Goal: Task Accomplishment & Management: Use online tool/utility

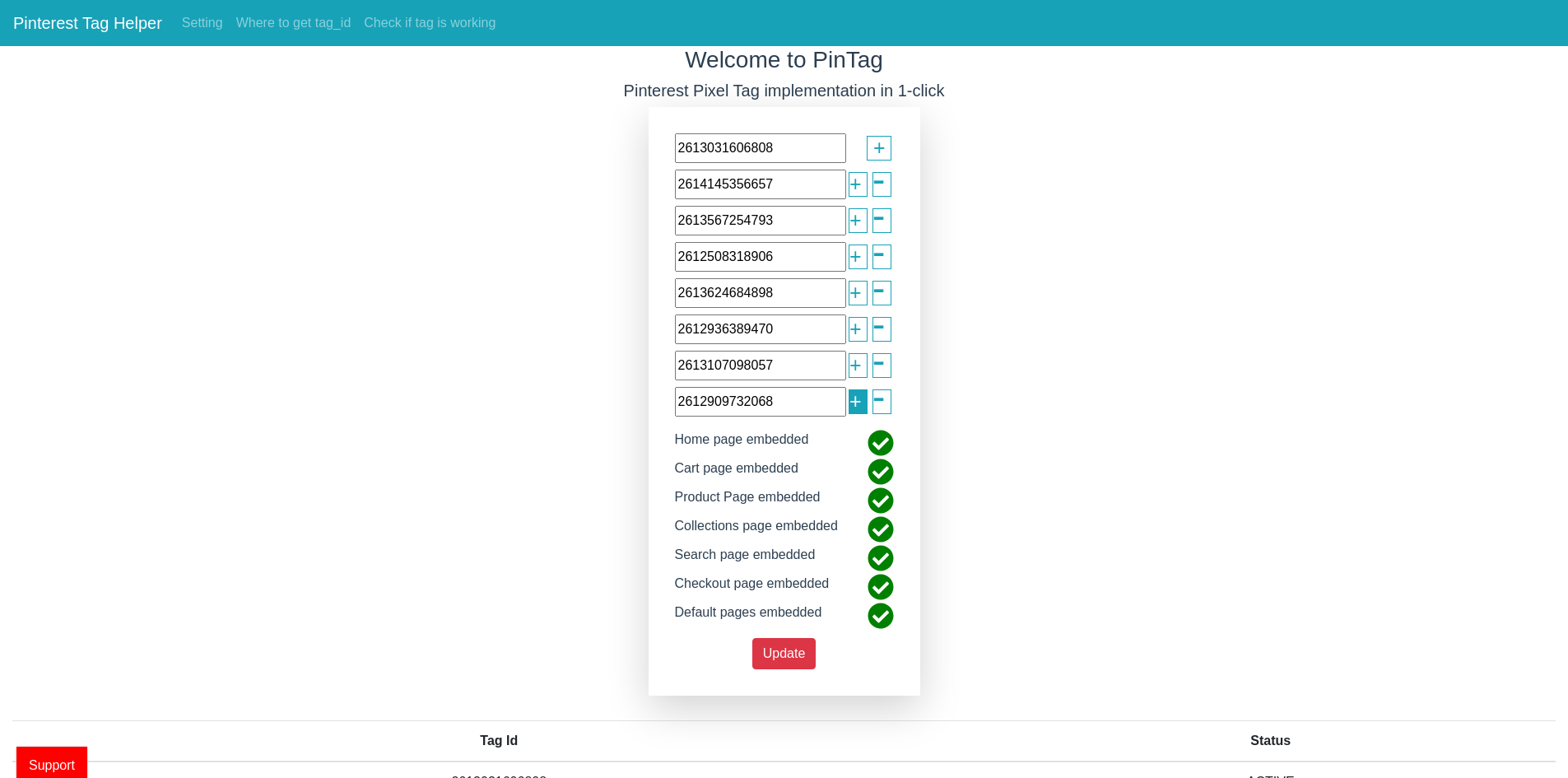
click at [857, 401] on span "+" at bounding box center [855, 401] width 13 height 31
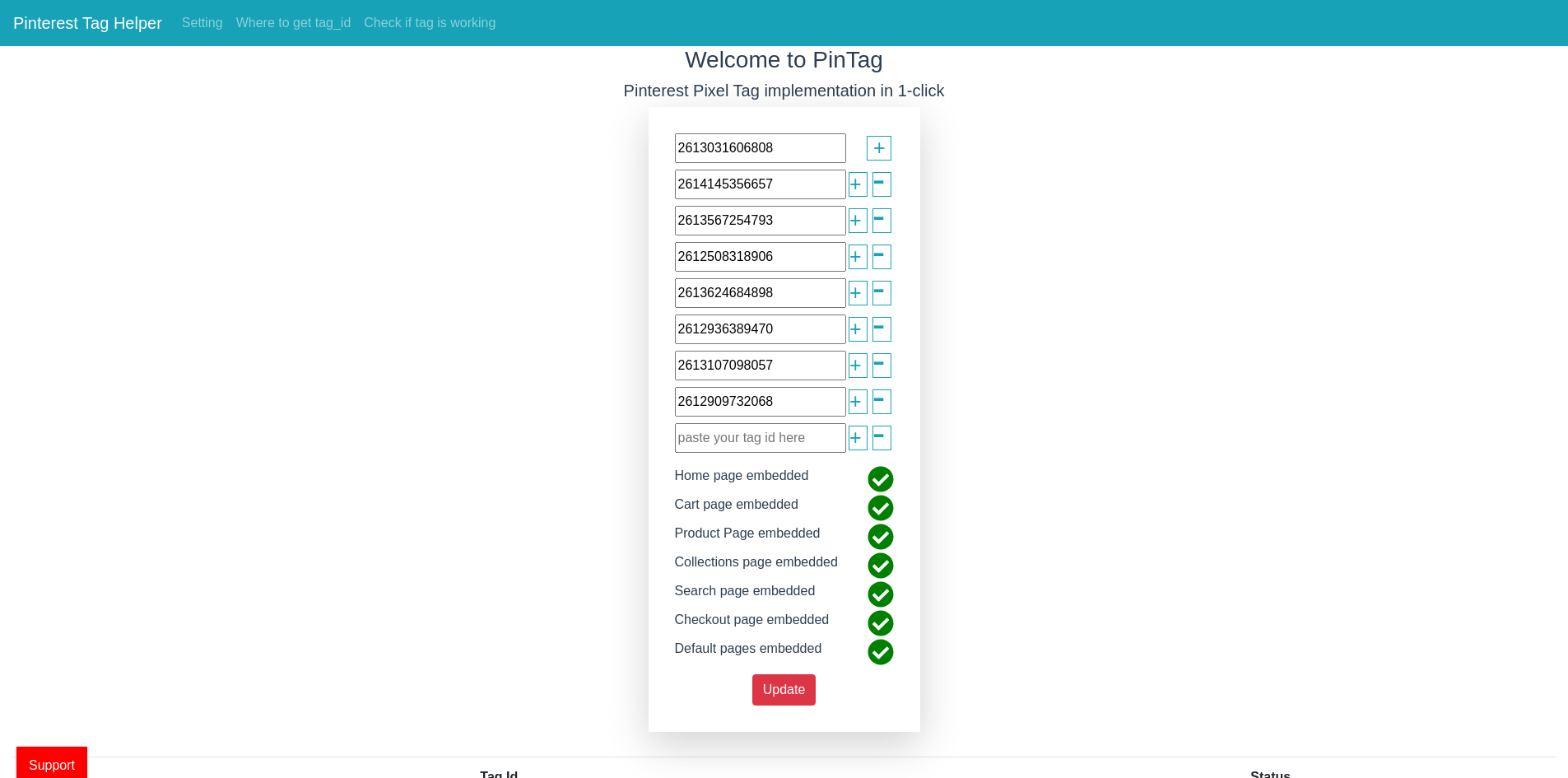
click at [757, 435] on input "text" at bounding box center [761, 438] width 171 height 29
paste input "2613130594480"
type input "2613130594480"
click at [852, 439] on span "+" at bounding box center [855, 438] width 13 height 31
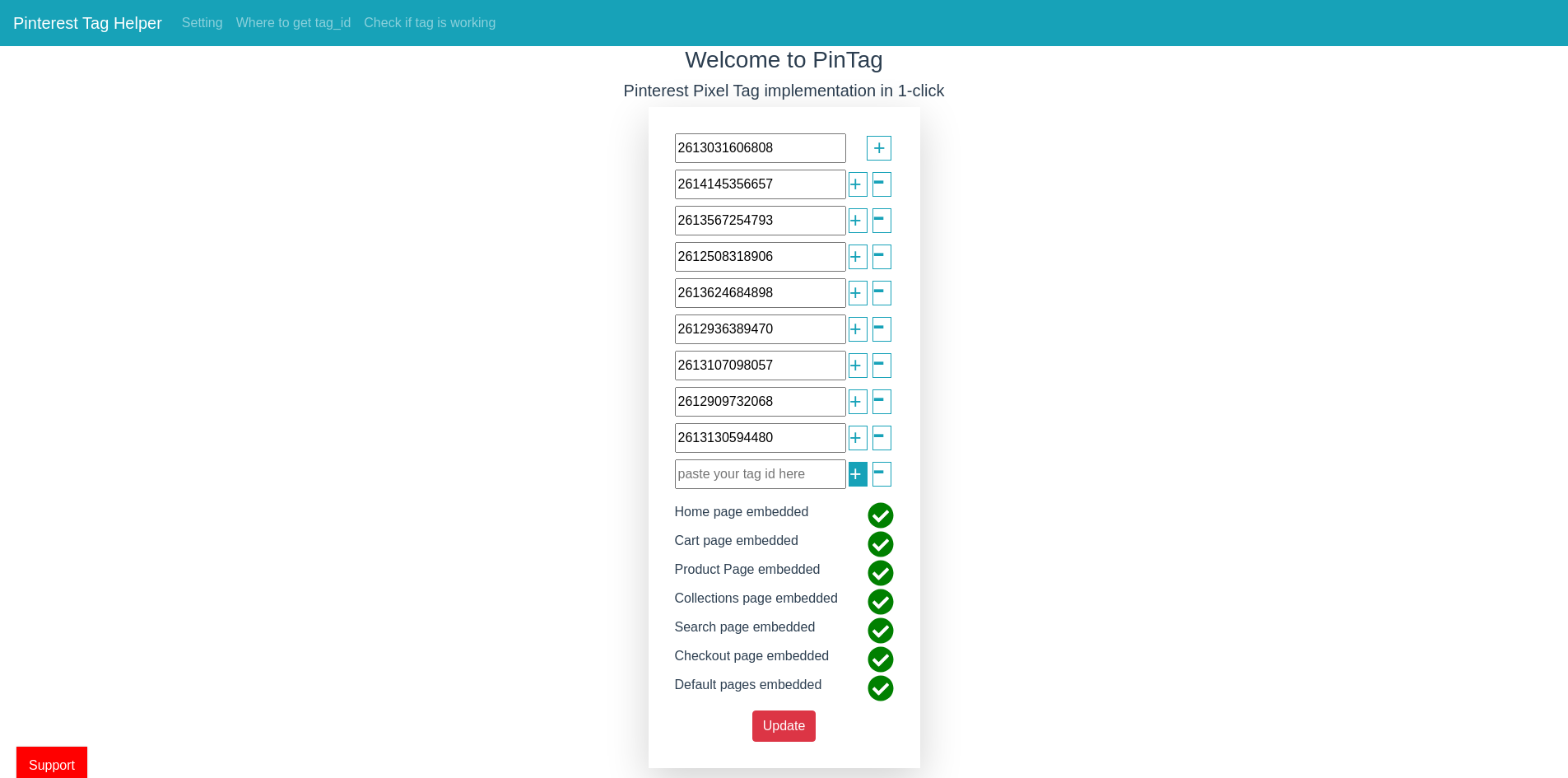
click at [849, 469] on span "+" at bounding box center [855, 474] width 13 height 31
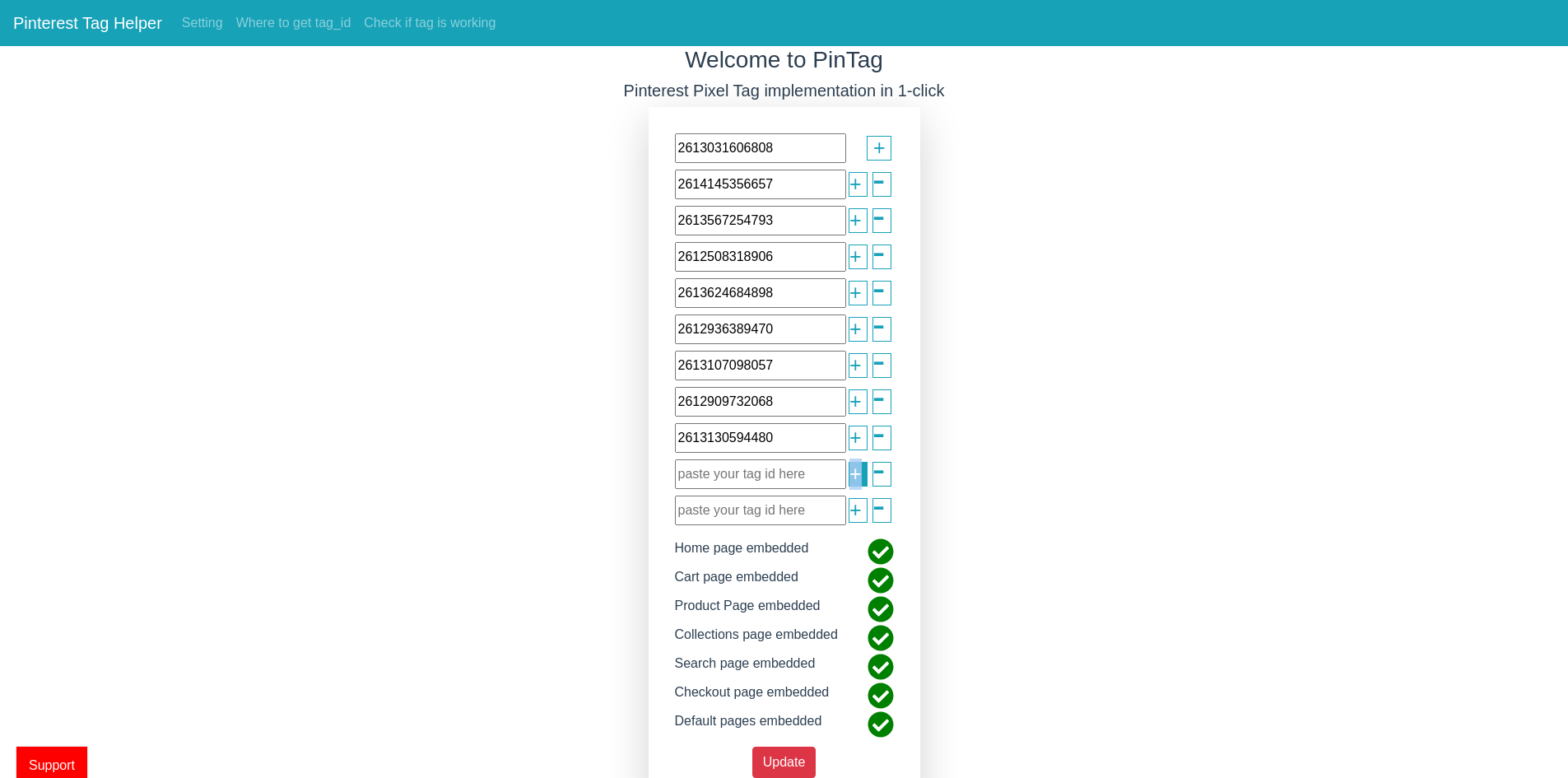
click at [849, 469] on span "+" at bounding box center [855, 474] width 13 height 31
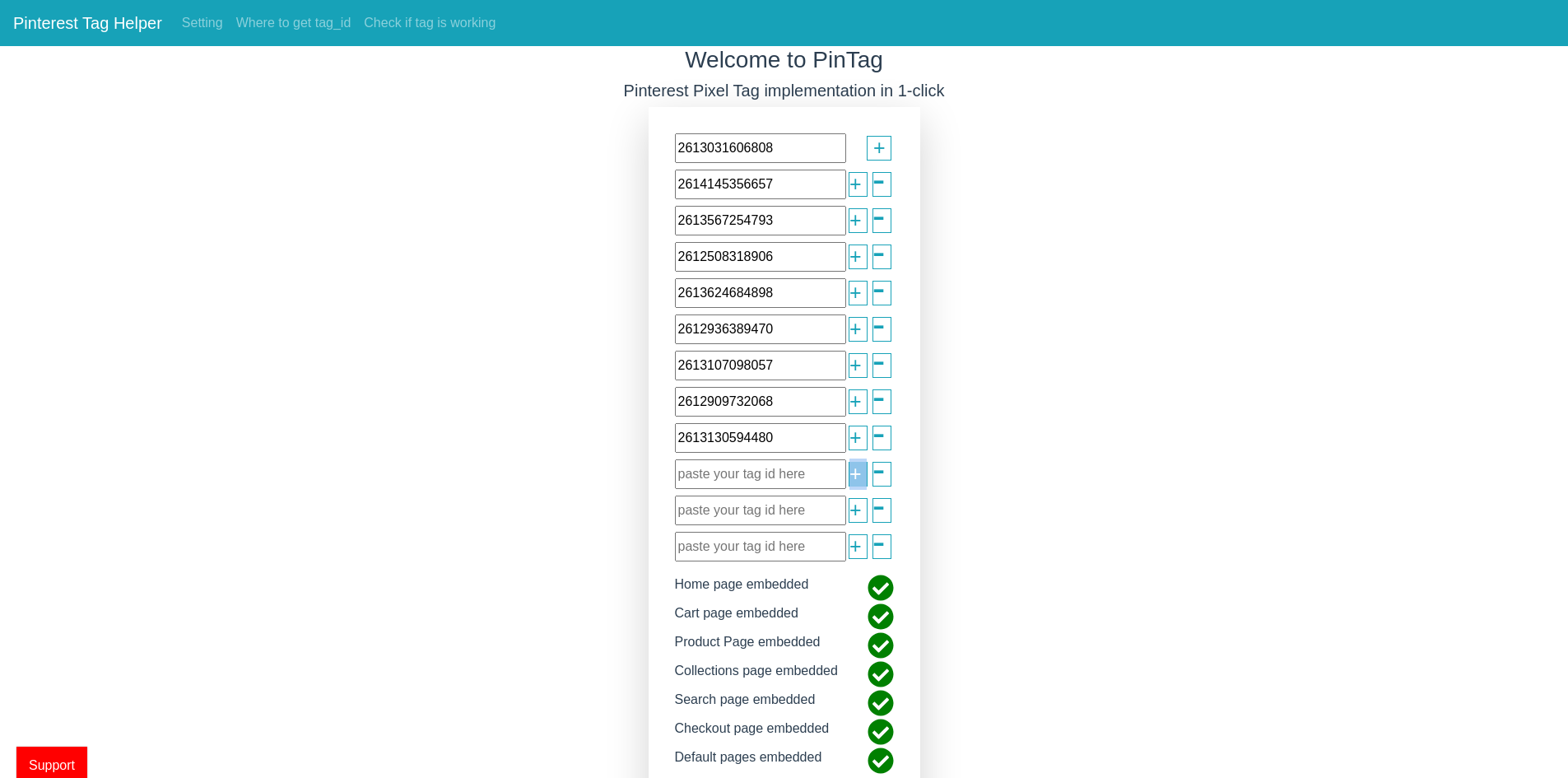
click at [849, 469] on span "+" at bounding box center [855, 474] width 13 height 31
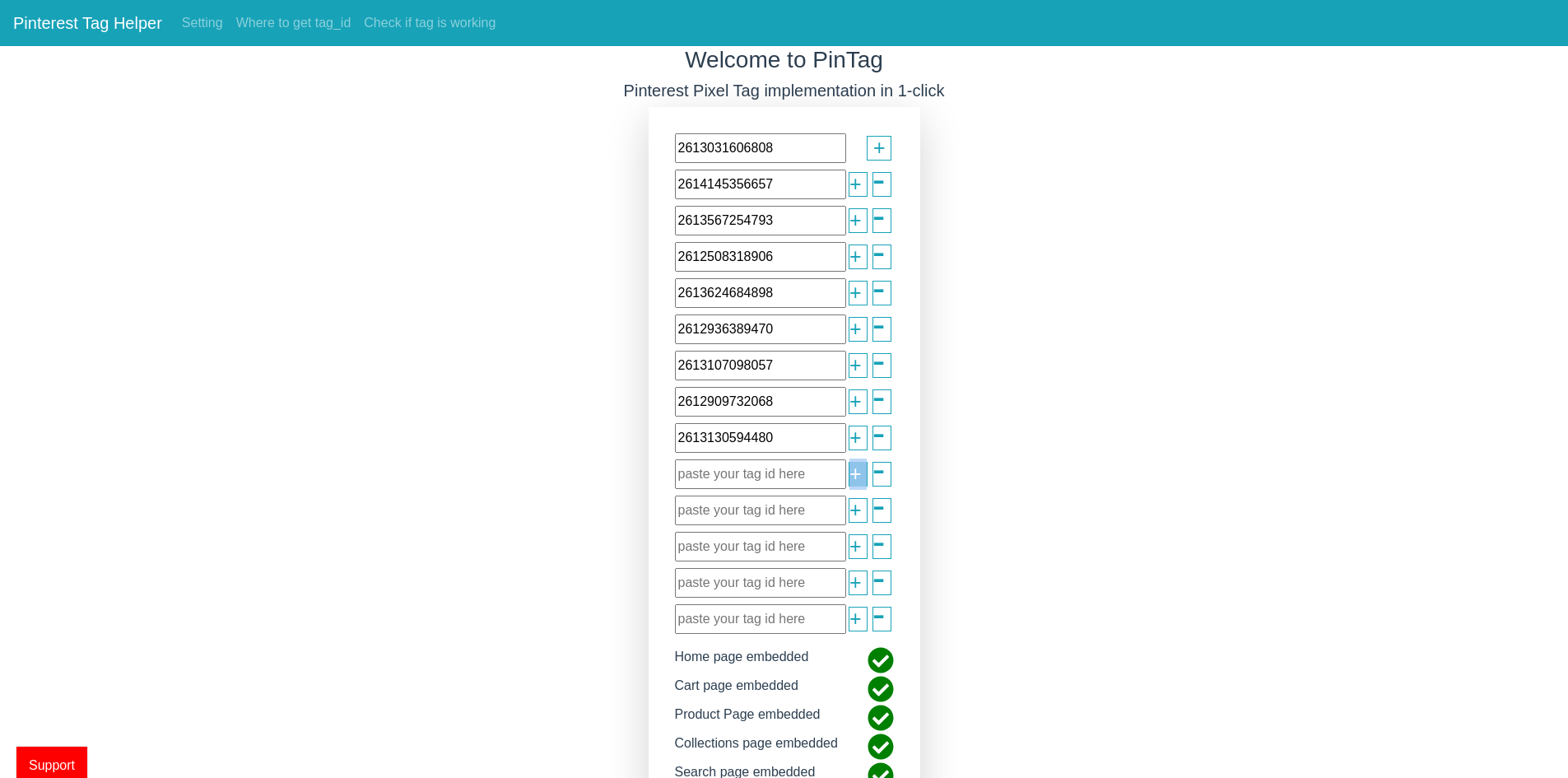
click at [849, 469] on span "+" at bounding box center [855, 474] width 13 height 31
drag, startPoint x: 770, startPoint y: 477, endPoint x: 729, endPoint y: 454, distance: 47.0
click at [768, 477] on input "text" at bounding box center [761, 474] width 171 height 29
paste input "2614070258235"
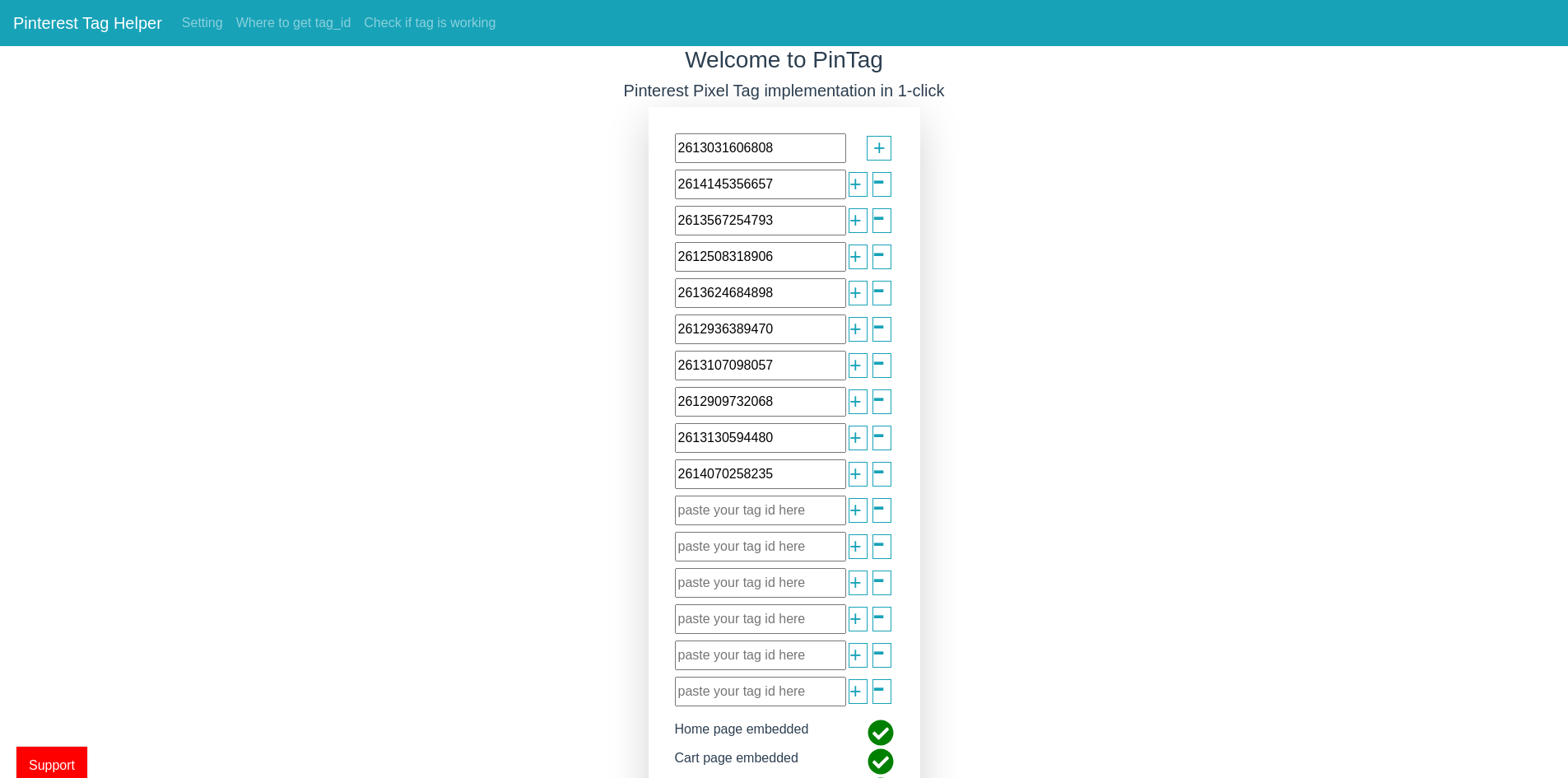
type input "2614070258235"
click at [748, 511] on input "text" at bounding box center [761, 510] width 171 height 29
paste input "2613030746663"
type input "2613030746663"
click at [750, 543] on input "text" at bounding box center [761, 546] width 171 height 29
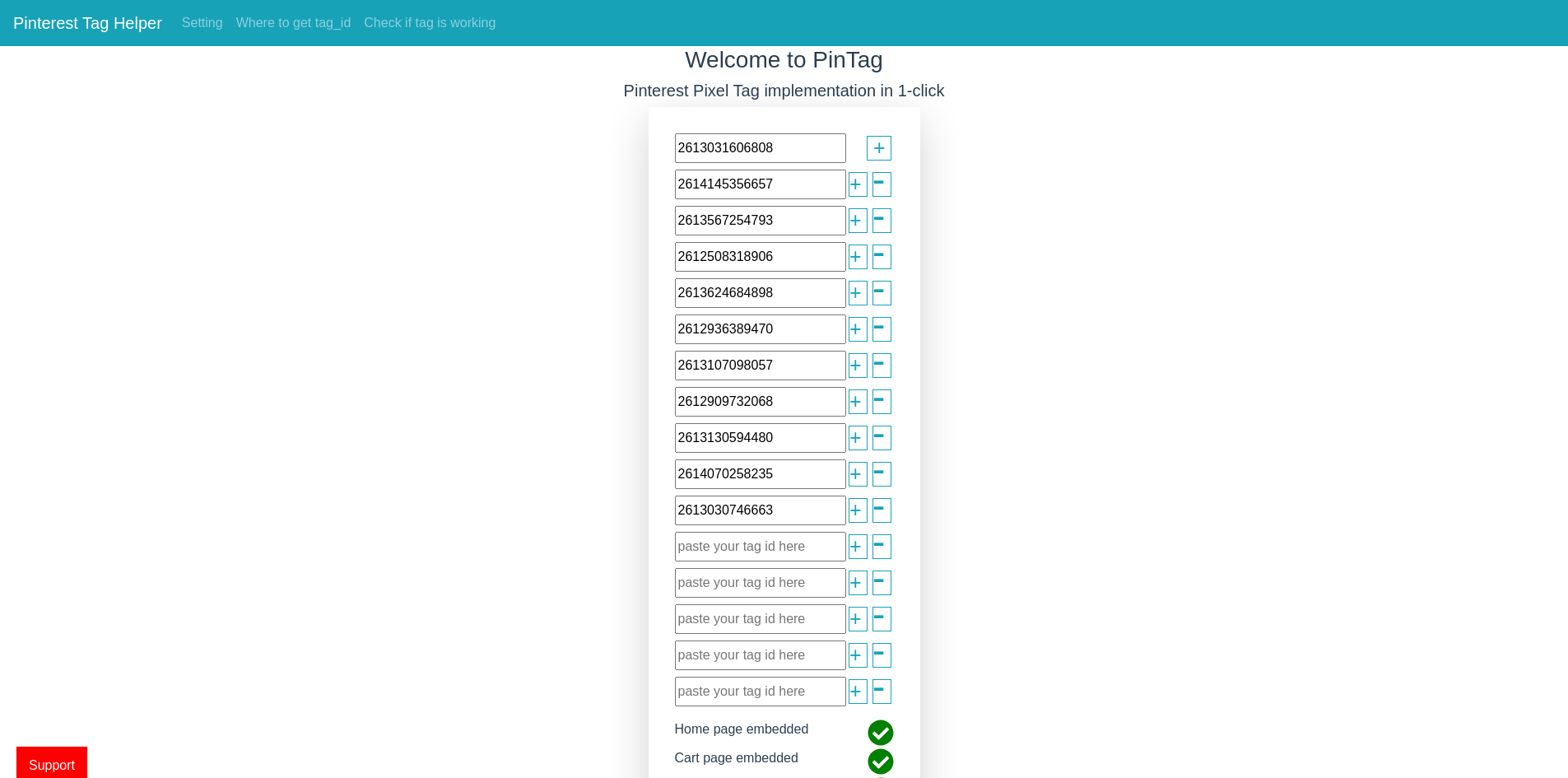
paste input "2614050711036"
type input "2614050711036"
click at [719, 568] on input "text" at bounding box center [761, 582] width 171 height 29
paste input "2612977754674"
type input "2612977754674"
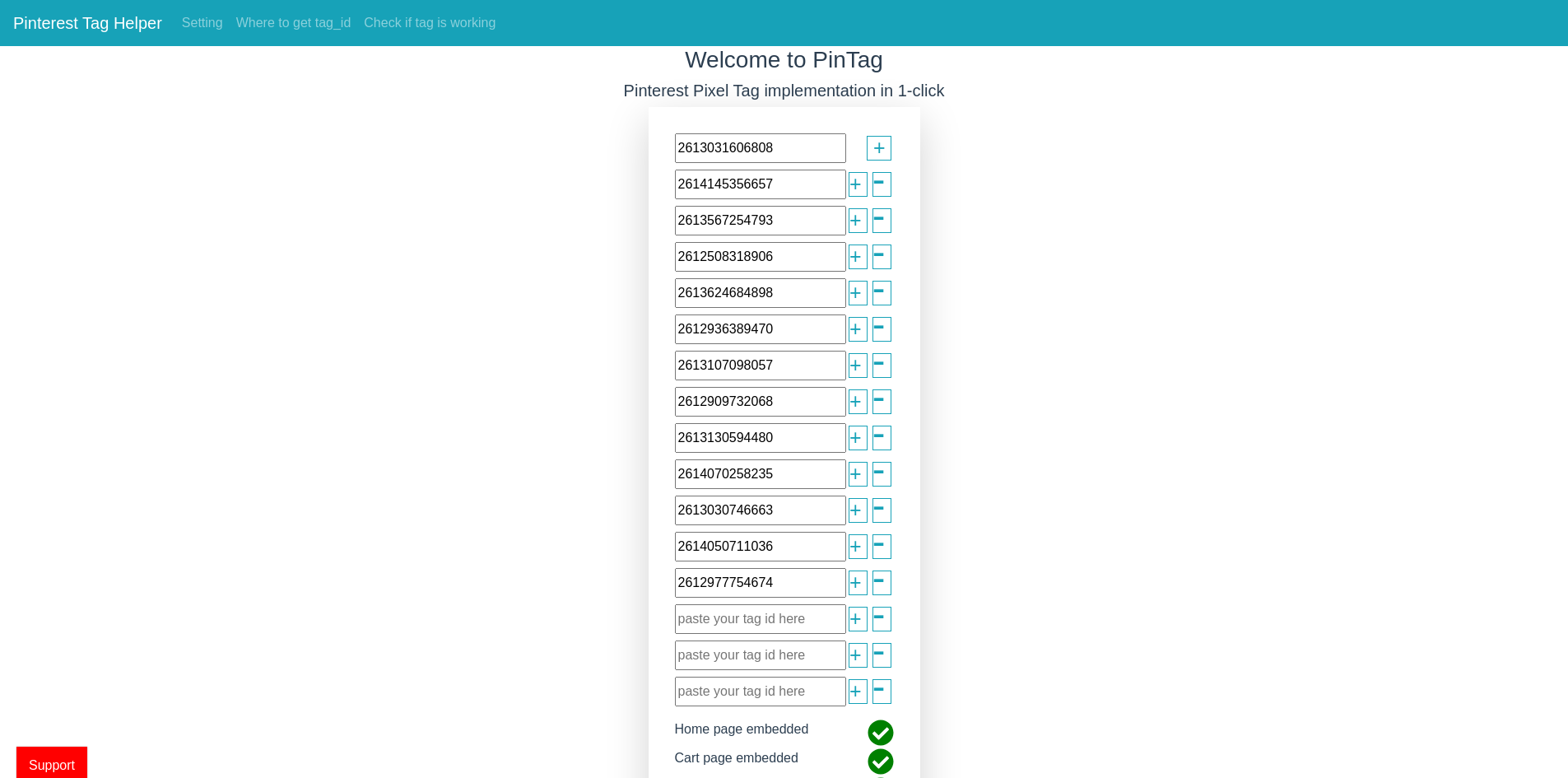
drag, startPoint x: 739, startPoint y: 621, endPoint x: 731, endPoint y: 609, distance: 14.4
click at [739, 621] on input "text" at bounding box center [761, 619] width 171 height 29
paste input "2614270020169"
type input "2614270020169"
click at [733, 650] on input "text" at bounding box center [761, 655] width 171 height 29
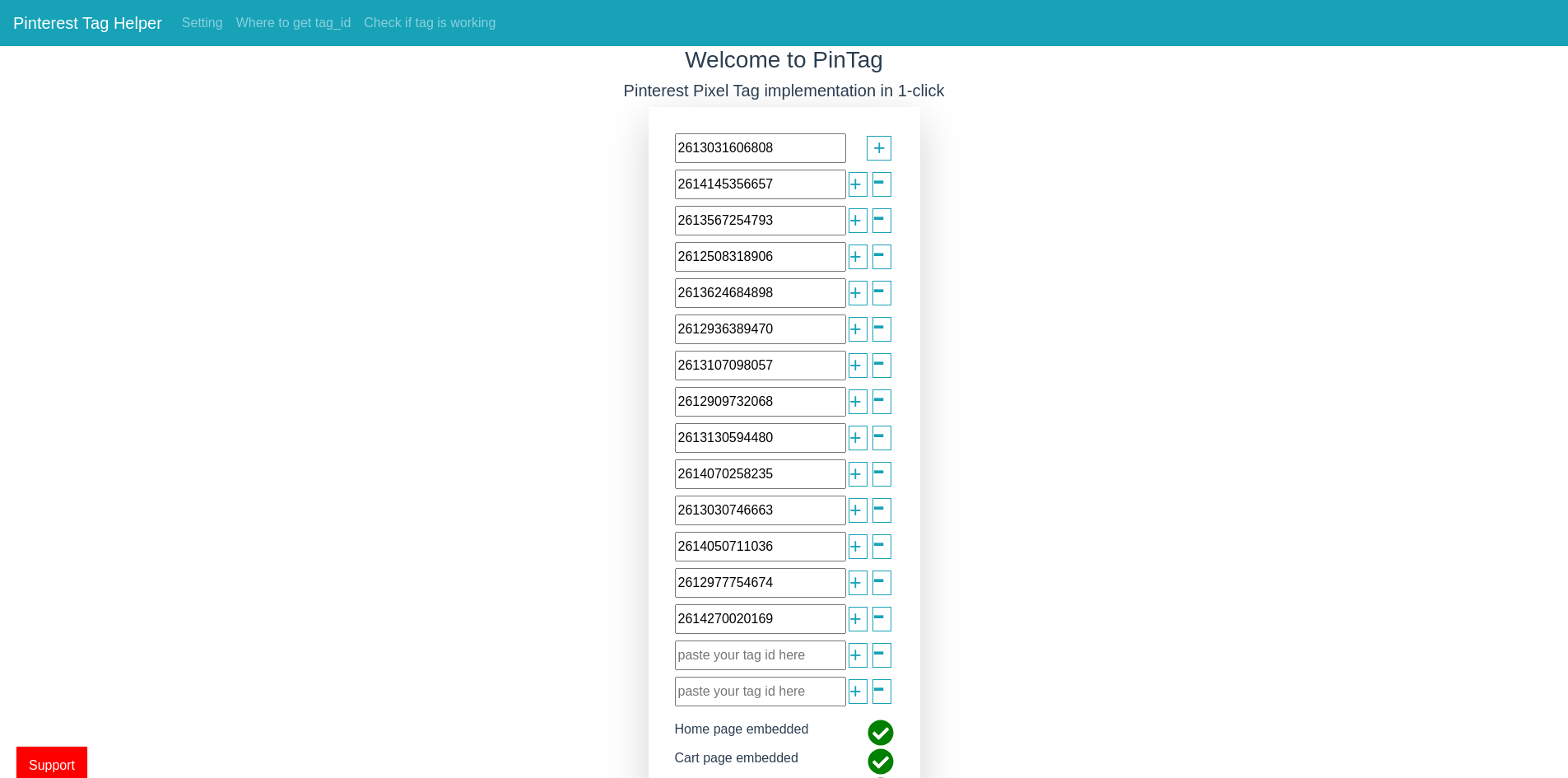
paste input "2613326366277"
type input "2613326366277"
click at [720, 689] on input "text" at bounding box center [761, 691] width 171 height 29
paste input "2614109351989"
type input "2614109351989"
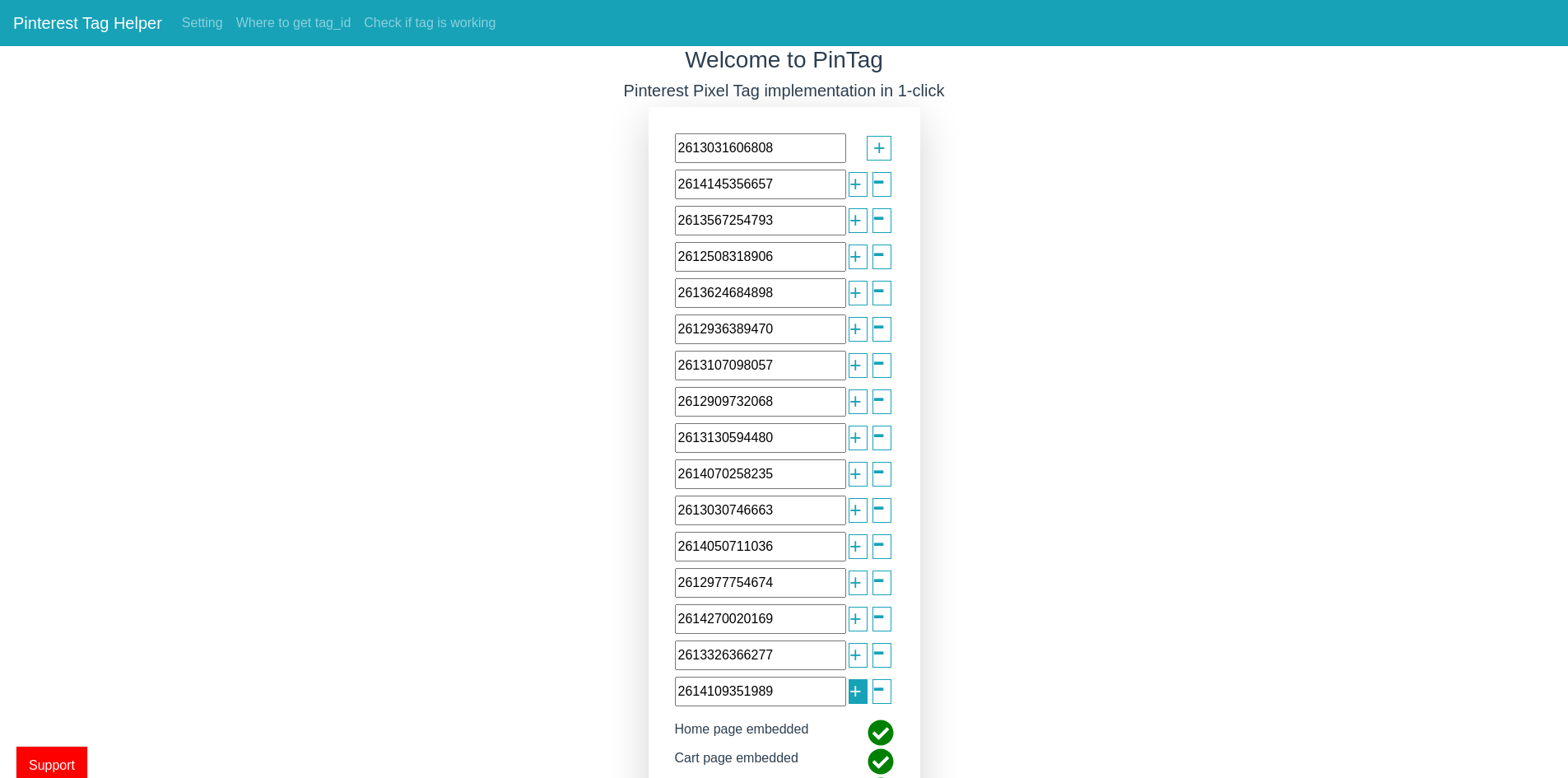
click at [855, 702] on span "+" at bounding box center [855, 691] width 13 height 31
click at [776, 734] on input "text" at bounding box center [761, 727] width 171 height 29
paste input "2613599509074"
type input "2613599509074"
click at [850, 726] on span "+" at bounding box center [855, 727] width 13 height 31
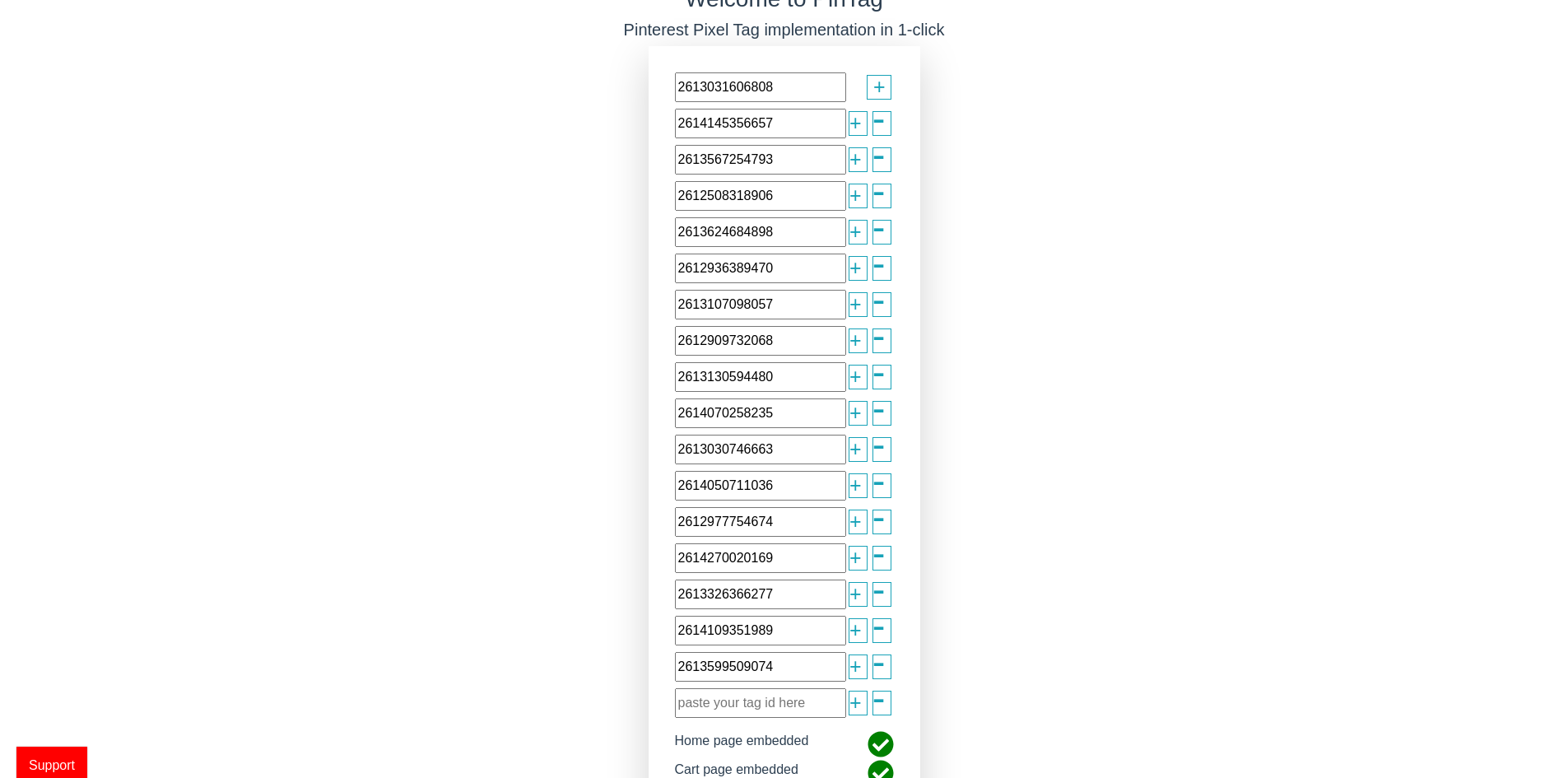
scroll to position [164, 0]
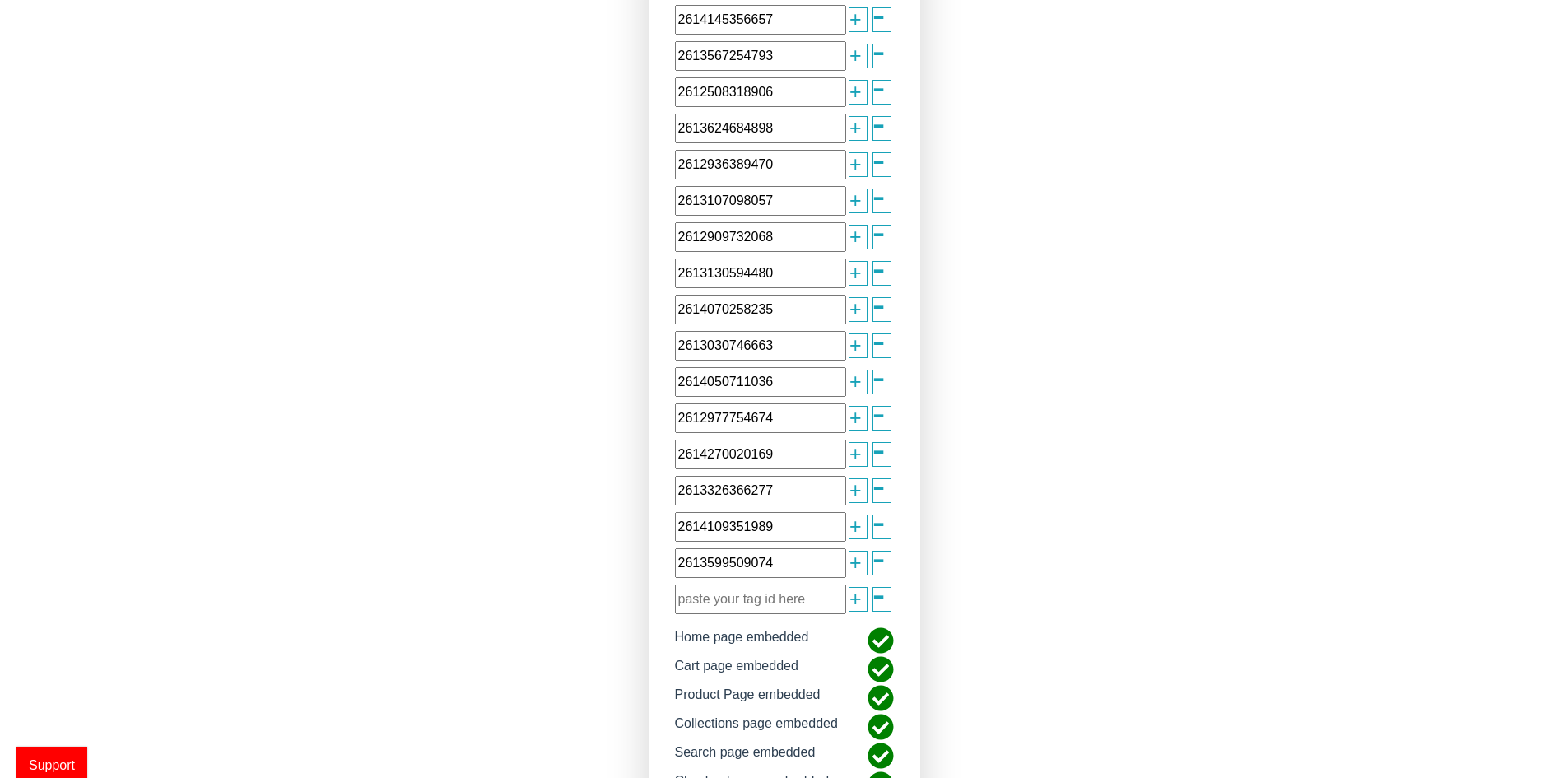
click at [713, 573] on input "2613599509074" at bounding box center [761, 563] width 171 height 29
click at [729, 603] on input "text" at bounding box center [761, 599] width 171 height 29
paste input "2612654285434"
type input "2612654285434"
click at [857, 601] on span "+" at bounding box center [855, 599] width 13 height 31
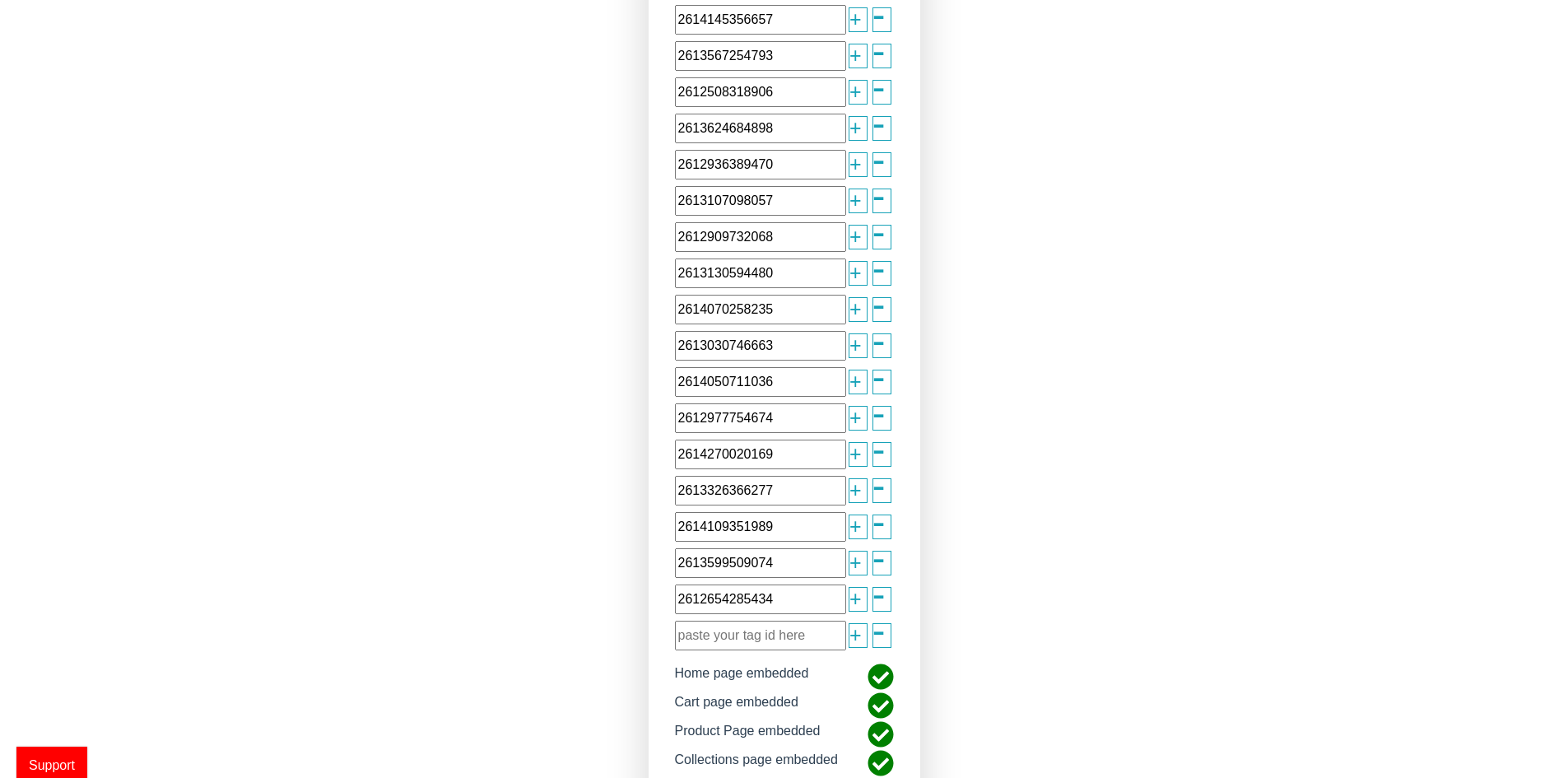
click at [738, 640] on input "text" at bounding box center [761, 635] width 171 height 29
paste input "2613267303786"
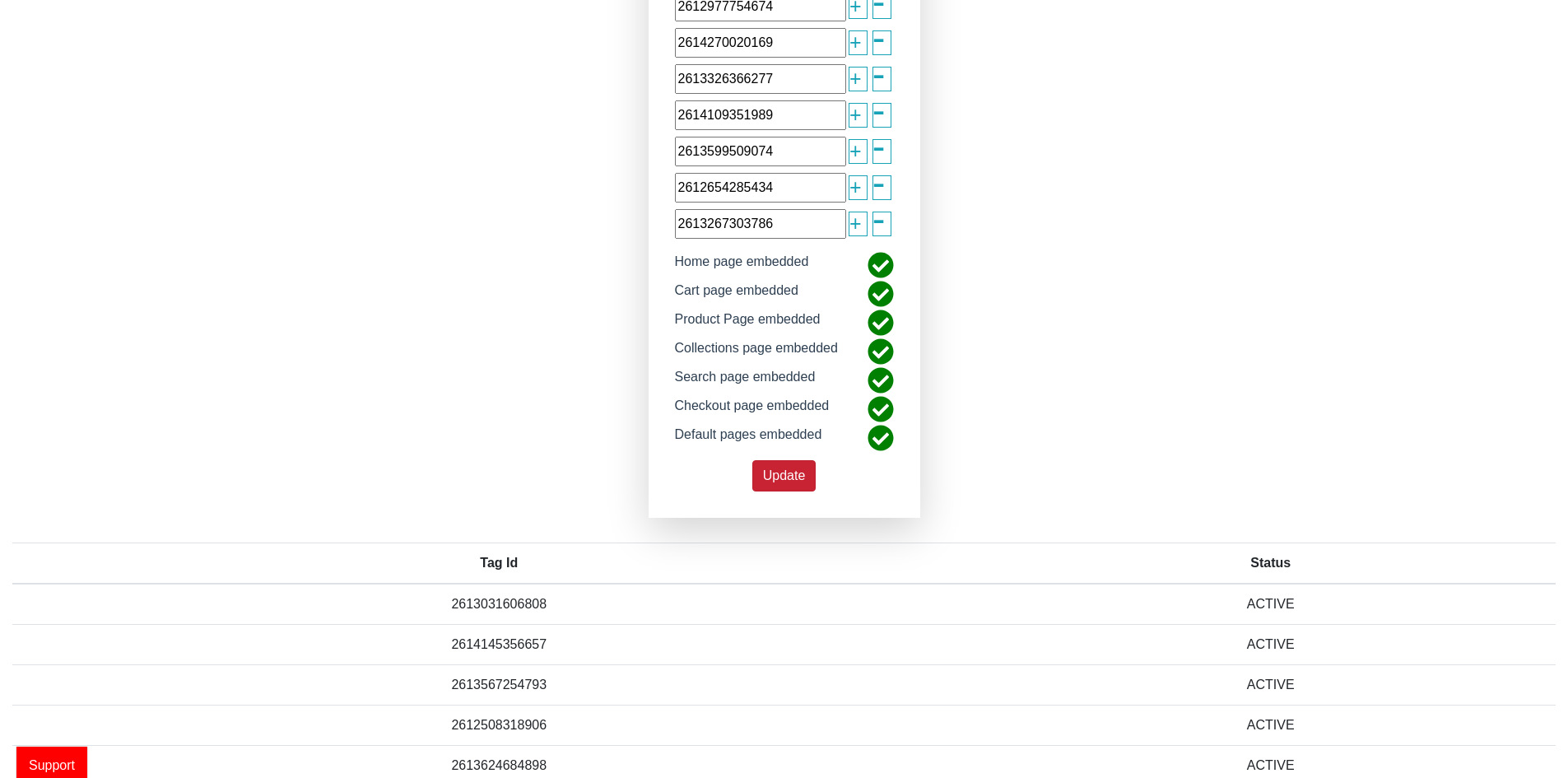
type input "2613267303786"
click at [777, 471] on span "Update" at bounding box center [784, 475] width 43 height 14
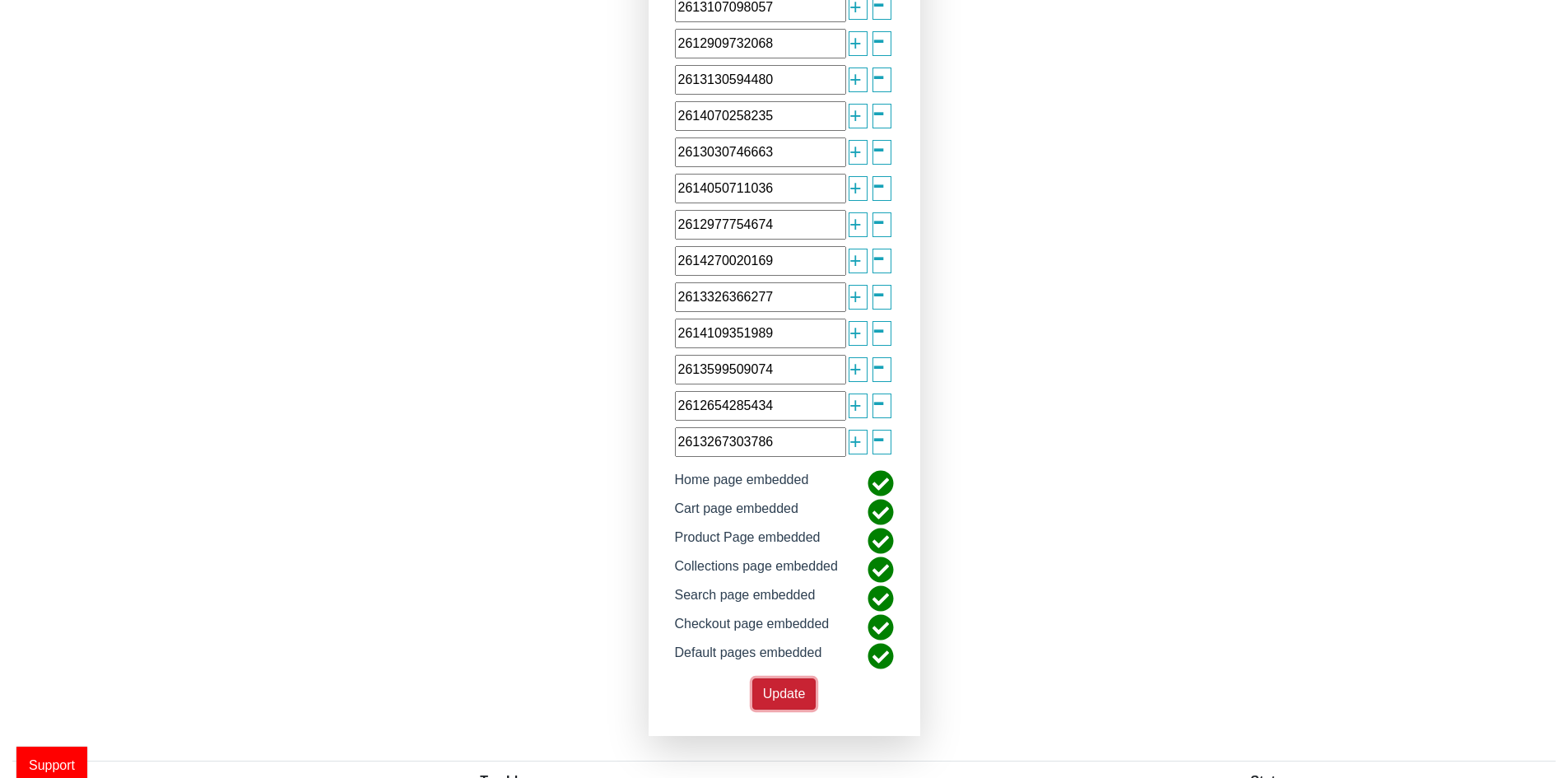
scroll to position [350, 0]
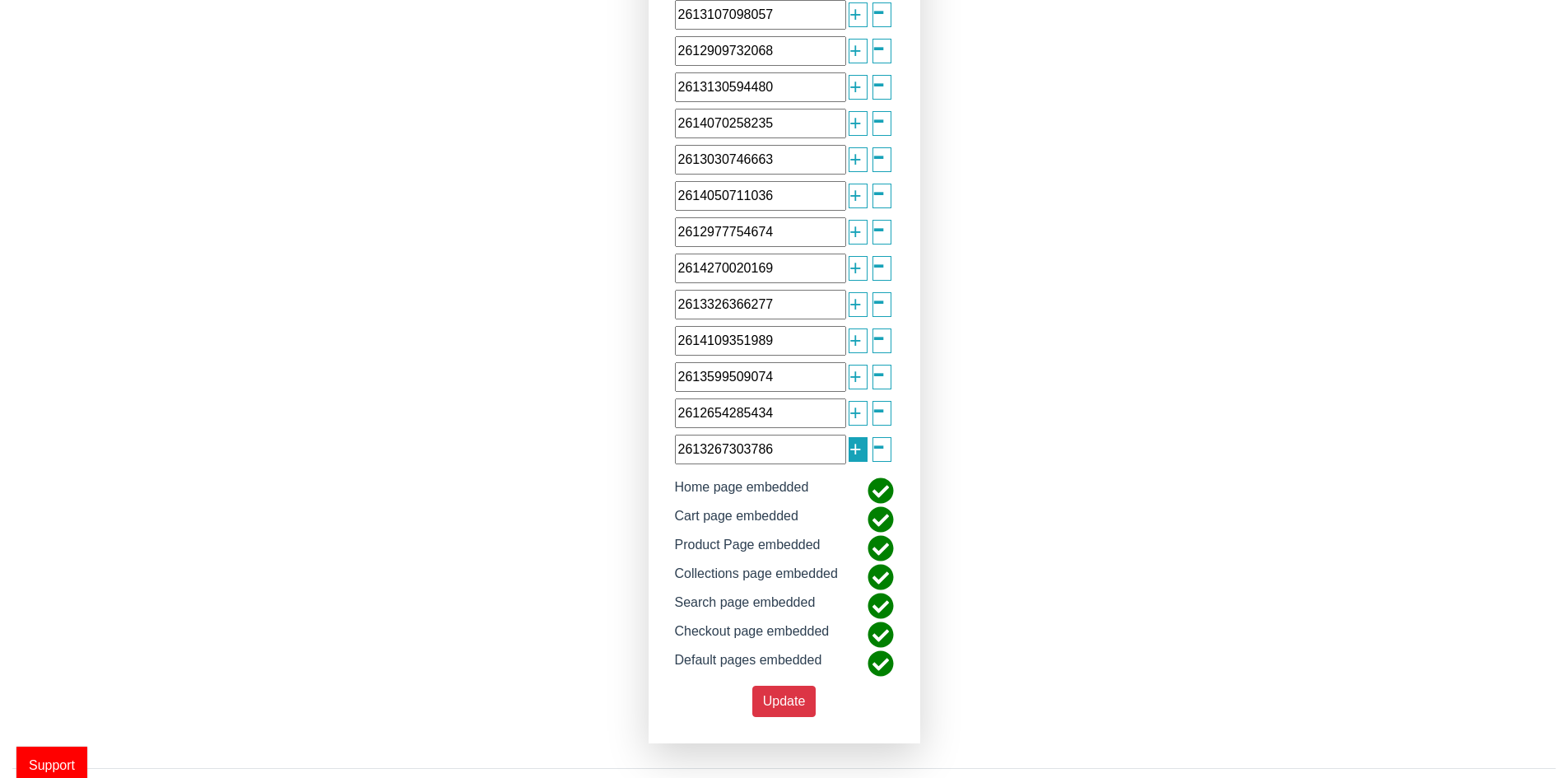
click at [852, 450] on span "+" at bounding box center [855, 449] width 13 height 31
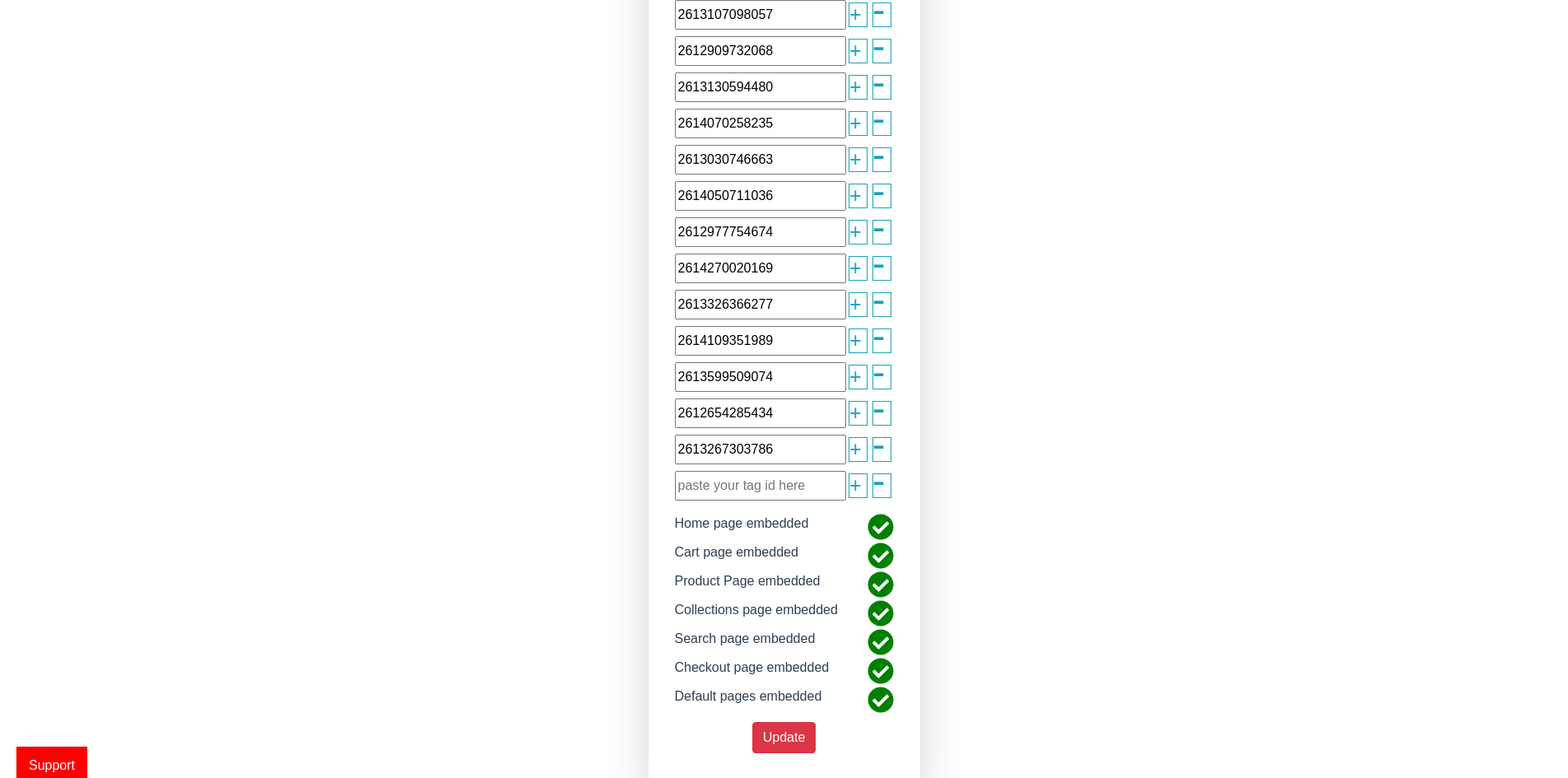
click at [765, 495] on input "text" at bounding box center [761, 485] width 171 height 29
paste input "2613424145904"
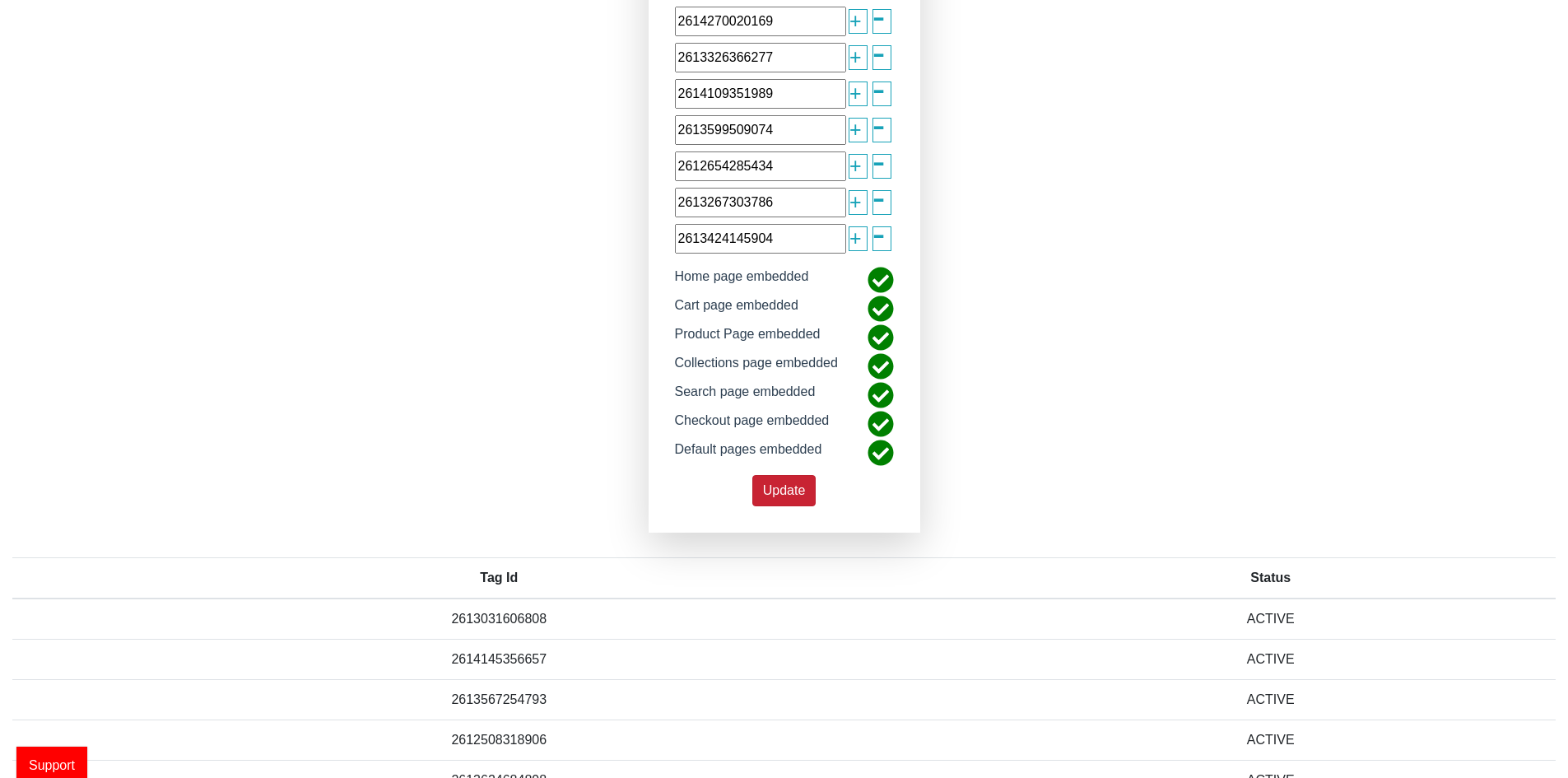
type input "2613424145904"
click at [816, 488] on button "Update" at bounding box center [784, 490] width 65 height 31
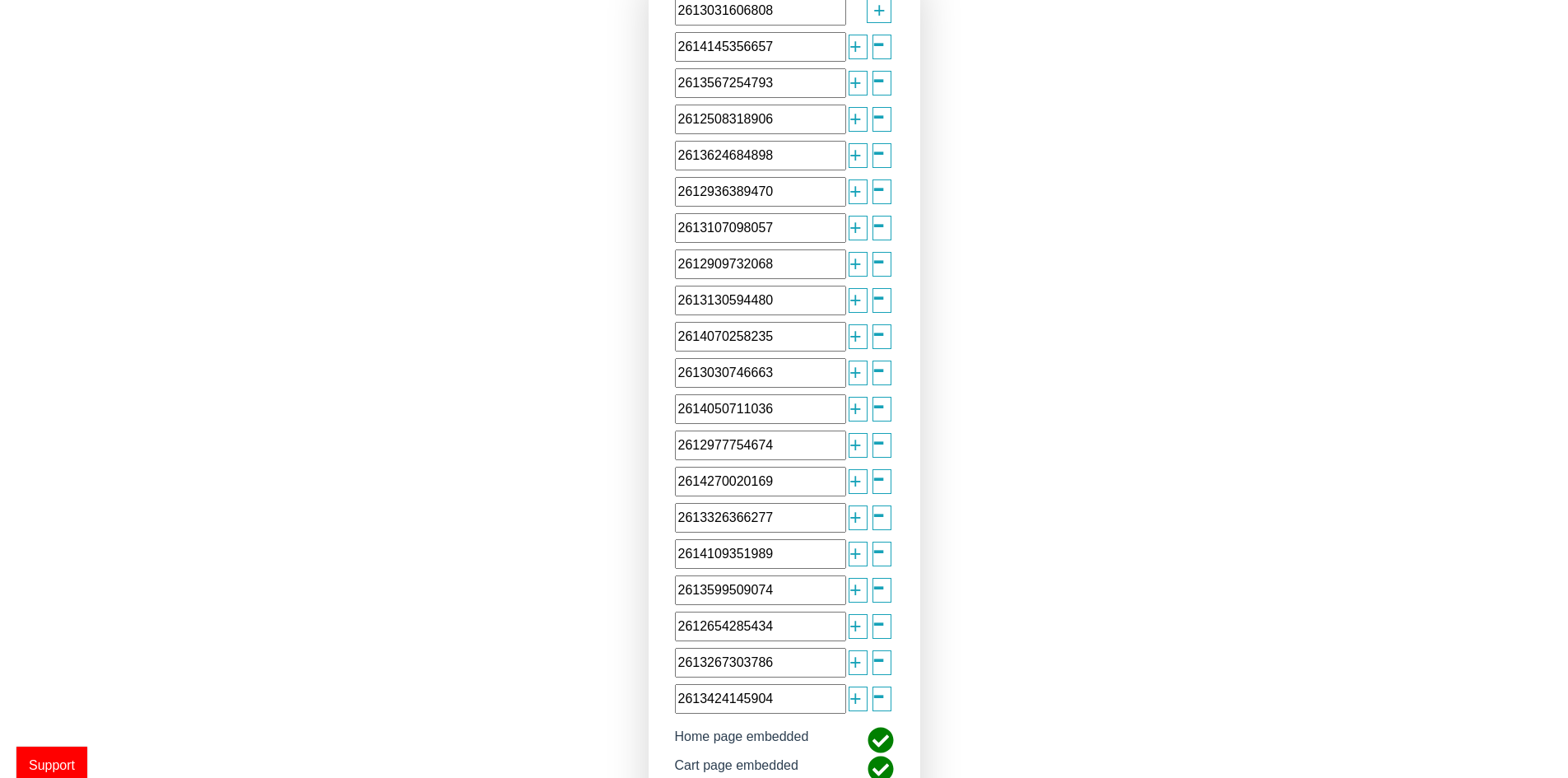
scroll to position [598, 0]
